Goal: Find specific page/section: Find specific page/section

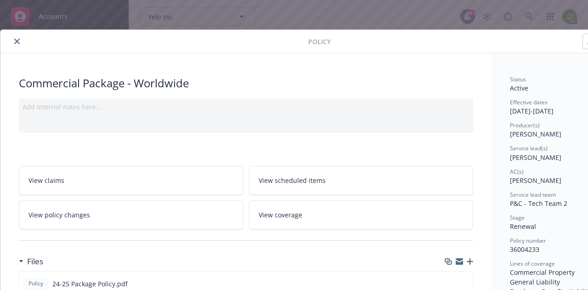
scroll to position [622, 0]
click at [15, 44] on button "close" at bounding box center [16, 41] width 11 height 11
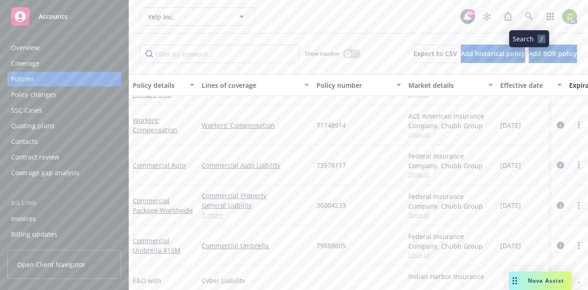
click at [526, 18] on icon at bounding box center [529, 16] width 8 height 8
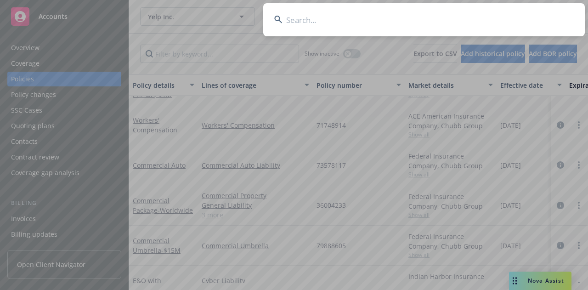
type input "Global Blood Therapeutics, Inc."
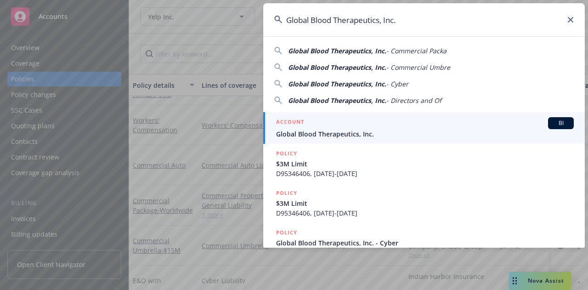
click at [401, 133] on span "Global Blood Therapeutics, Inc." at bounding box center [424, 134] width 297 height 10
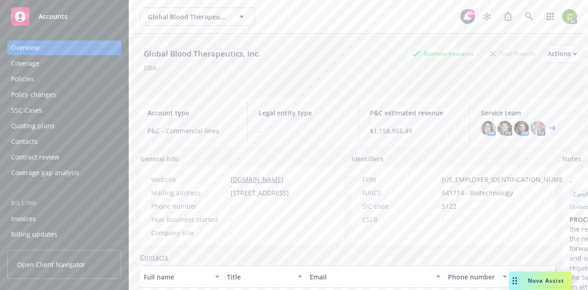
click at [52, 76] on div "Policies" at bounding box center [64, 79] width 106 height 15
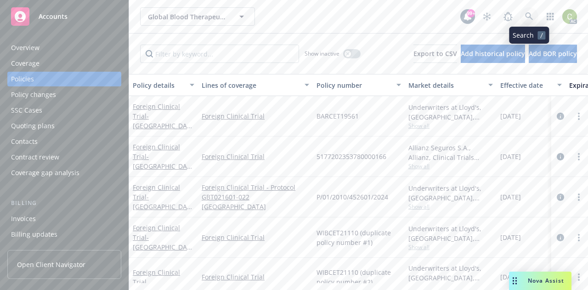
click at [534, 12] on link at bounding box center [529, 16] width 18 height 18
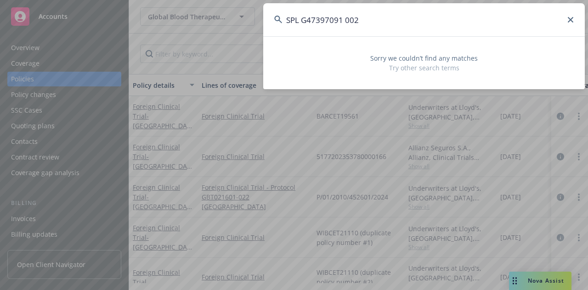
drag, startPoint x: 300, startPoint y: 20, endPoint x: 230, endPoint y: 15, distance: 69.9
click at [230, 15] on div "SPL G47397091 002 Sorry we couldn’t find any matches Try other search terms" at bounding box center [294, 145] width 588 height 290
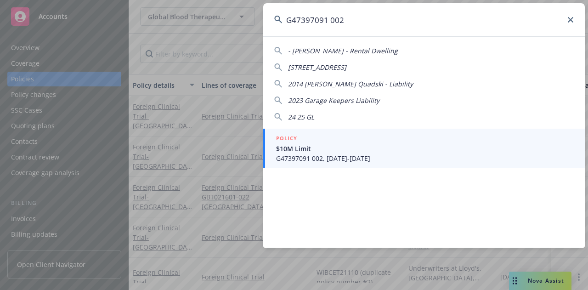
drag, startPoint x: 366, startPoint y: 20, endPoint x: 326, endPoint y: 20, distance: 40.4
click at [326, 20] on input "G47397091 002" at bounding box center [423, 19] width 321 height 33
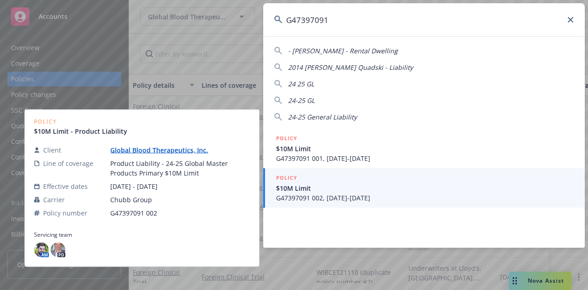
type input "G47397091"
click at [388, 194] on span "G47397091 002, [DATE]-[DATE]" at bounding box center [424, 198] width 297 height 10
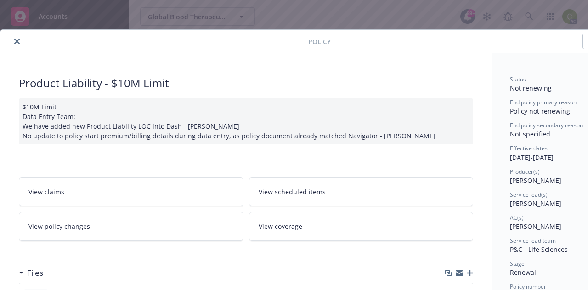
click at [17, 39] on icon "close" at bounding box center [17, 42] width 6 height 6
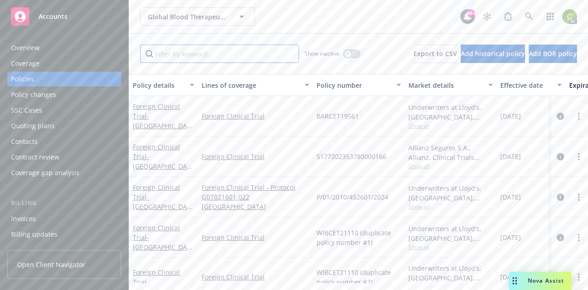
click at [238, 60] on input "Filter by keyword..." at bounding box center [219, 54] width 159 height 18
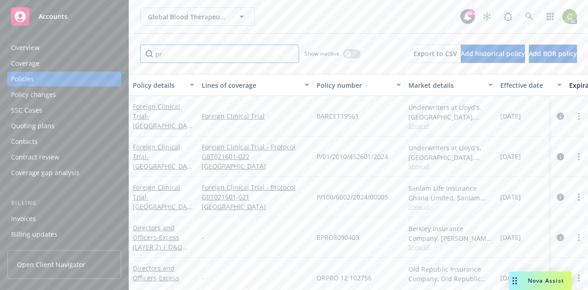
type input "p"
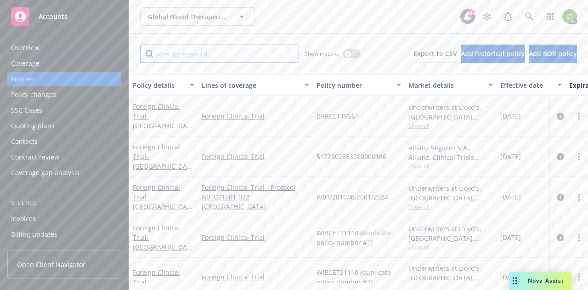
paste input "SPL G47397091 002"
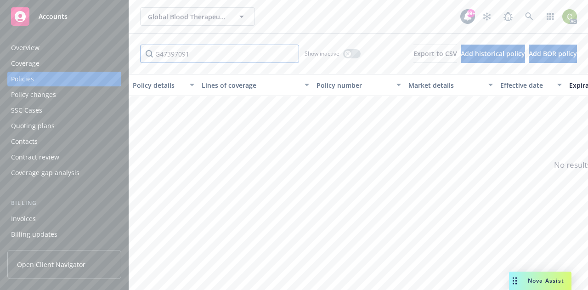
type input "G47397091"
click at [346, 55] on icon "button" at bounding box center [348, 54] width 4 height 4
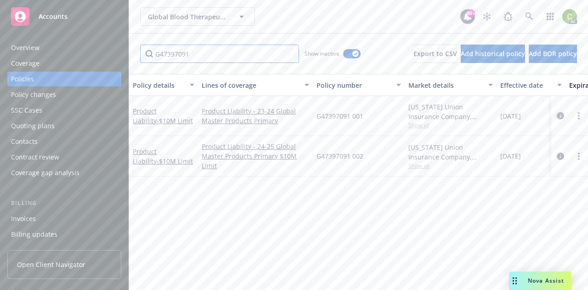
click at [217, 57] on input "G47397091" at bounding box center [219, 54] width 159 height 18
drag, startPoint x: 221, startPoint y: 56, endPoint x: 0, endPoint y: 20, distance: 224.3
click at [0, 39] on div "Accounts Overview Coverage Policies Policy changes SSC Cases Quoting plans Cont…" at bounding box center [294, 145] width 588 height 290
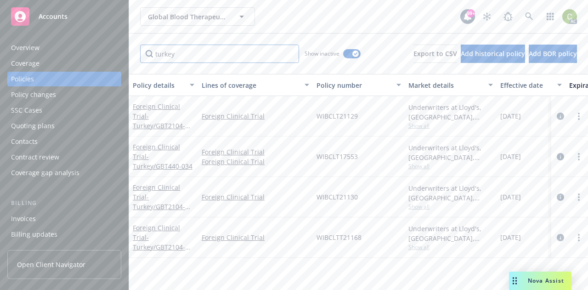
type input "turkey"
